Goal: Go to known website: Go to known website

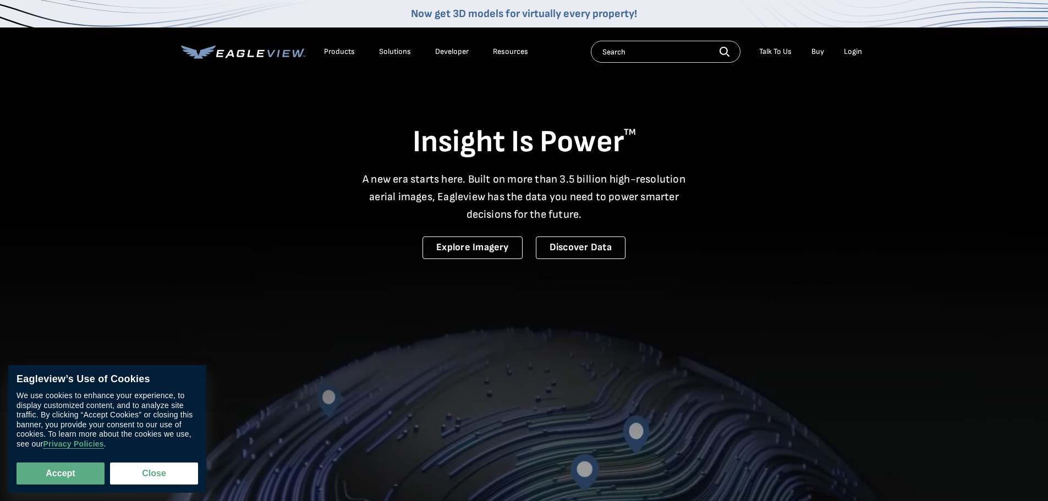
click at [858, 49] on div "Login" at bounding box center [853, 52] width 18 height 10
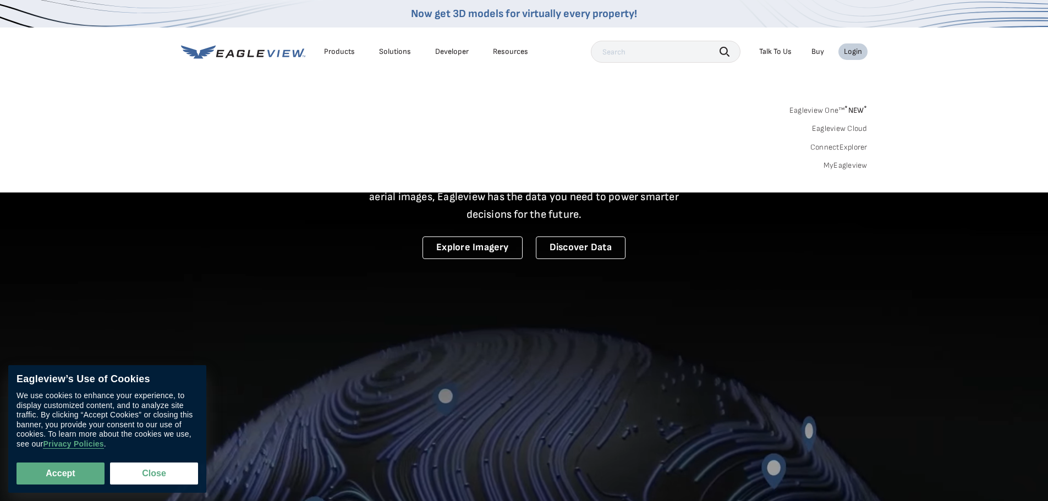
click at [850, 50] on div "Login" at bounding box center [853, 52] width 18 height 10
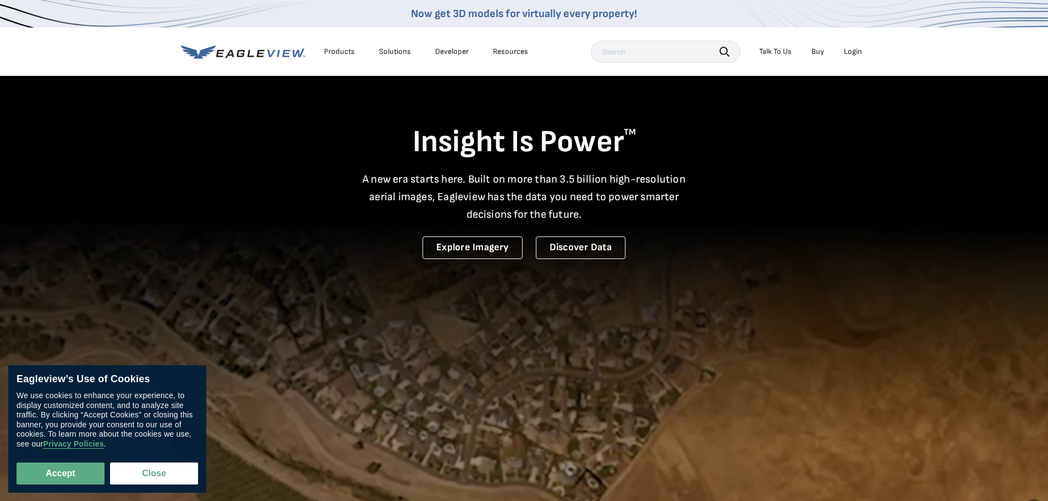
click at [850, 50] on div "Login" at bounding box center [853, 52] width 18 height 10
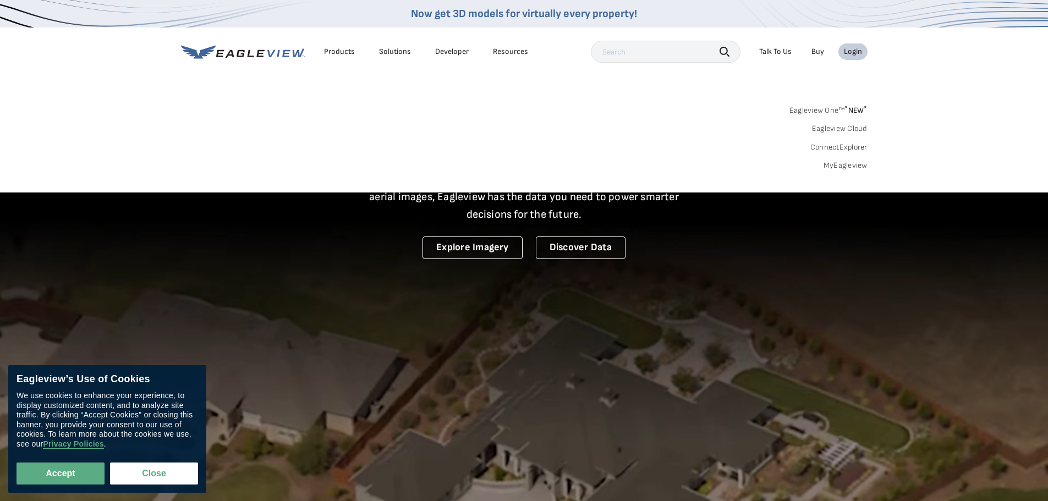
click at [850, 50] on div "Login" at bounding box center [853, 52] width 18 height 10
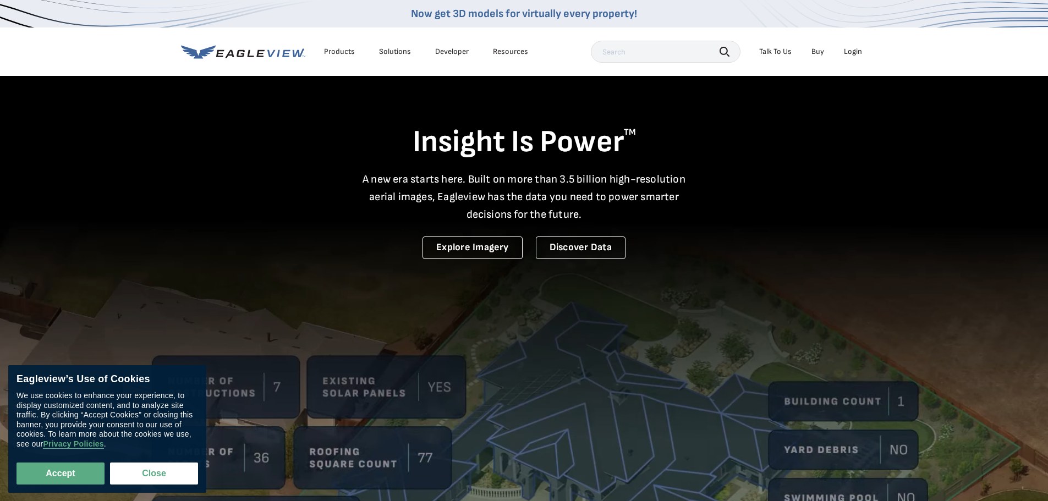
click at [850, 50] on div "Login" at bounding box center [853, 52] width 18 height 10
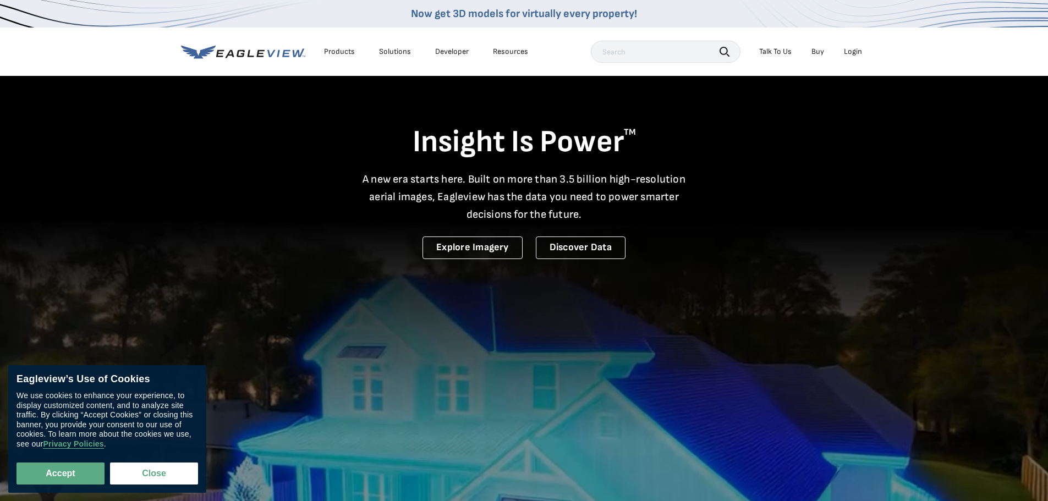
click at [850, 50] on div "Login" at bounding box center [853, 52] width 18 height 10
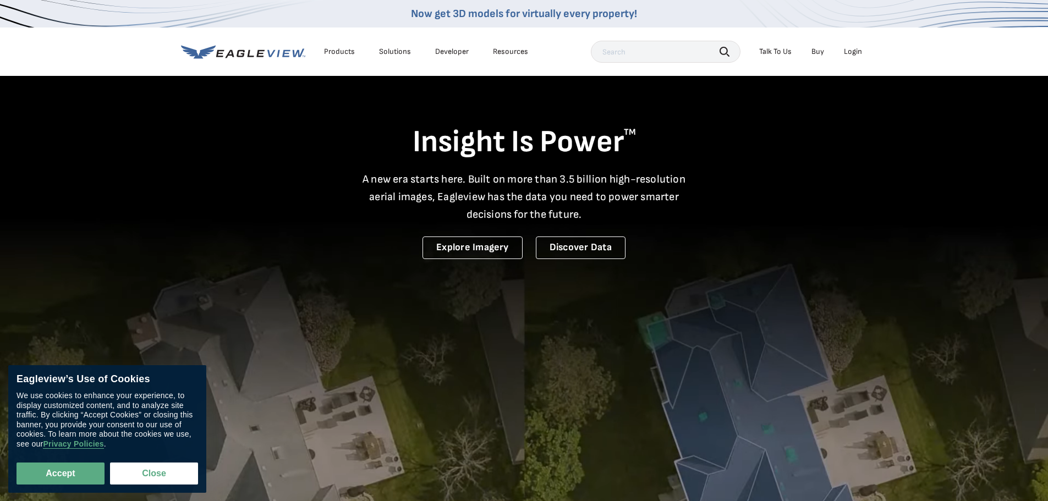
click at [850, 50] on div "Login" at bounding box center [853, 52] width 18 height 10
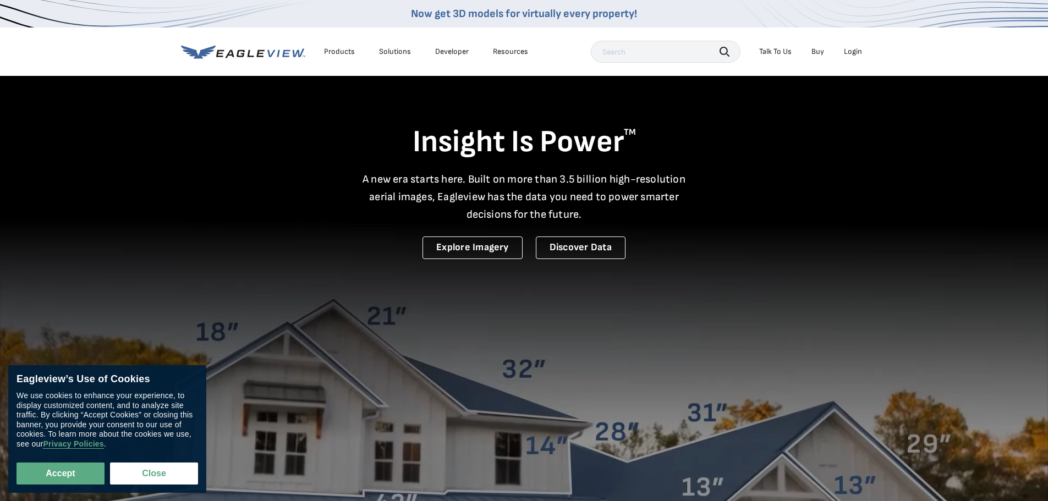
click at [850, 50] on div "Login" at bounding box center [853, 52] width 18 height 10
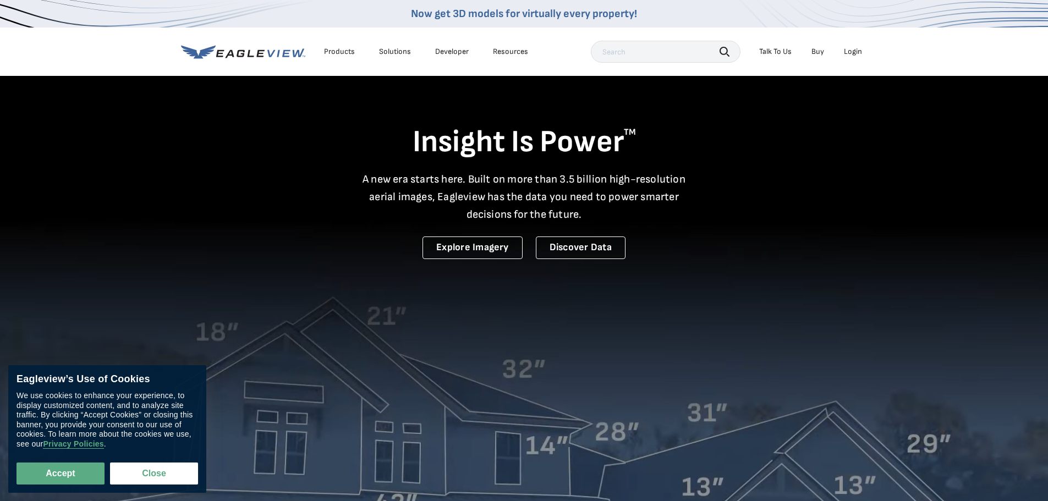
click at [850, 50] on div "Login" at bounding box center [853, 52] width 18 height 10
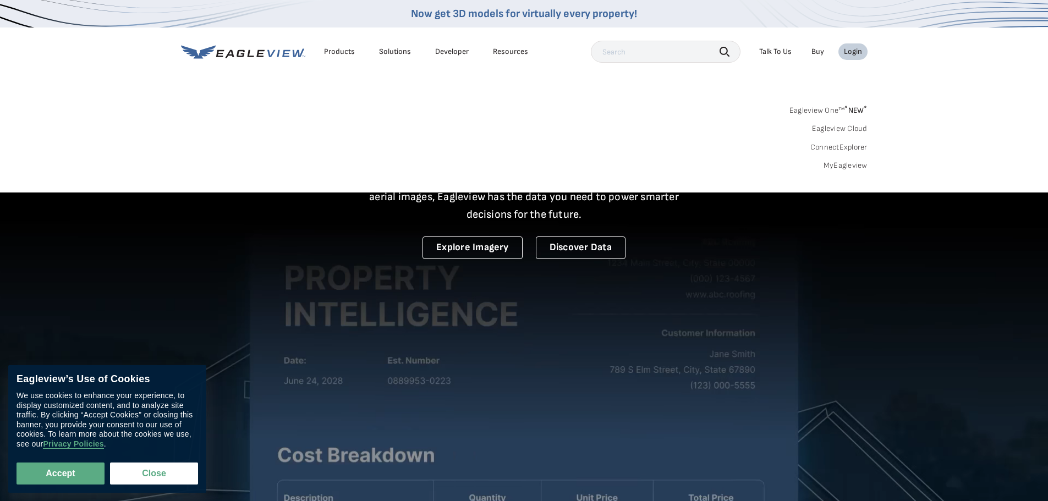
click at [849, 166] on link "MyEagleview" at bounding box center [846, 166] width 44 height 10
